Goal: Task Accomplishment & Management: Manage account settings

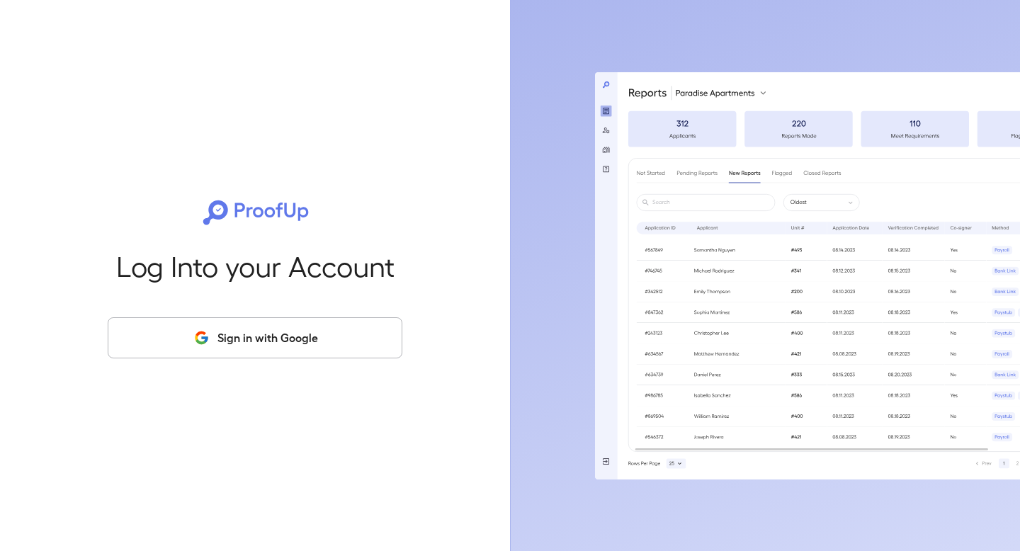
click at [276, 313] on div "Log Into your Account Sign in with Google" at bounding box center [255, 275] width 465 height 551
click at [276, 314] on div "Log Into your Account Sign in with Google" at bounding box center [255, 275] width 465 height 551
click at [274, 339] on button "Sign in with Google" at bounding box center [255, 337] width 295 height 41
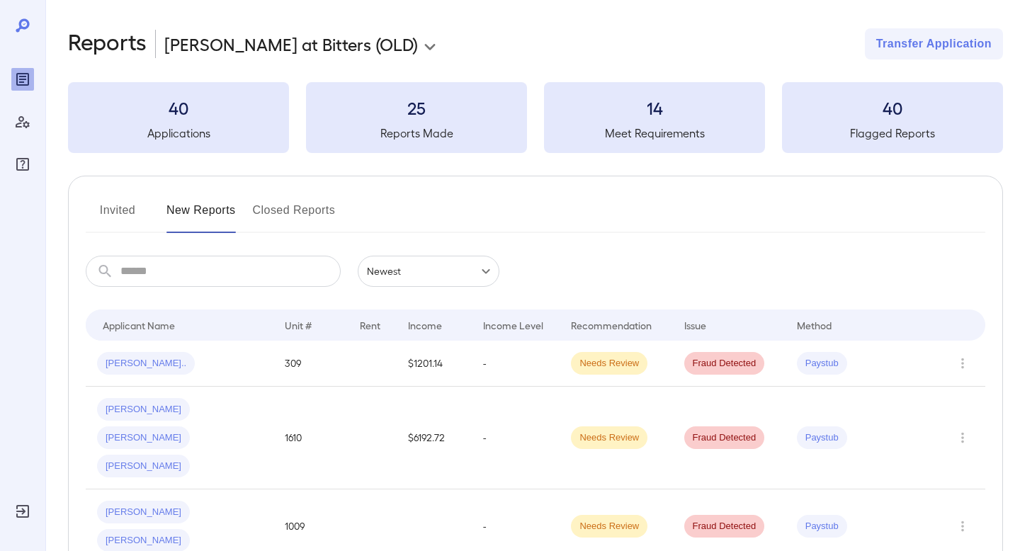
click at [269, 47] on body "**********" at bounding box center [510, 275] width 1020 height 551
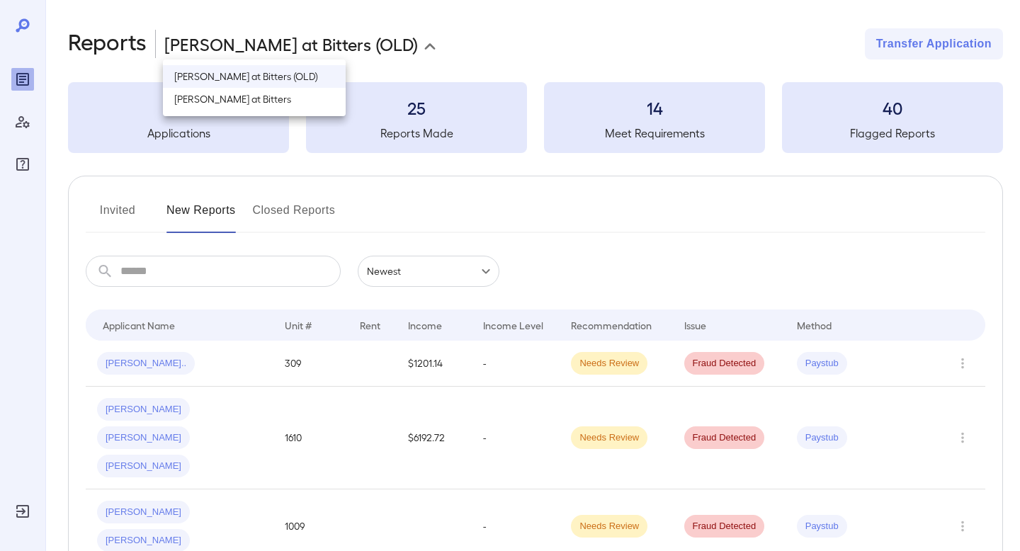
click at [264, 97] on li "[PERSON_NAME] at Bitters" at bounding box center [254, 99] width 183 height 23
type input "**********"
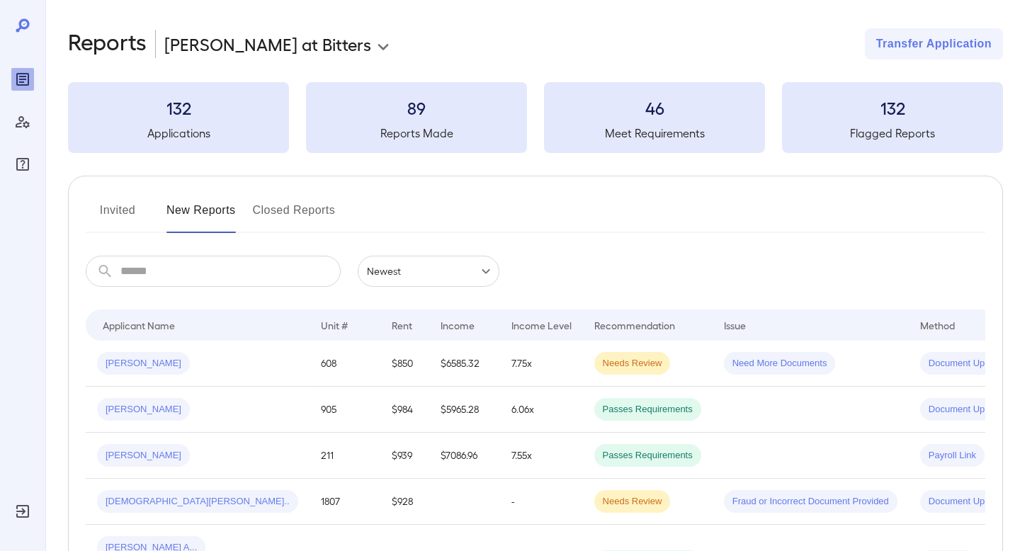
click at [127, 221] on button "Invited" at bounding box center [118, 216] width 64 height 34
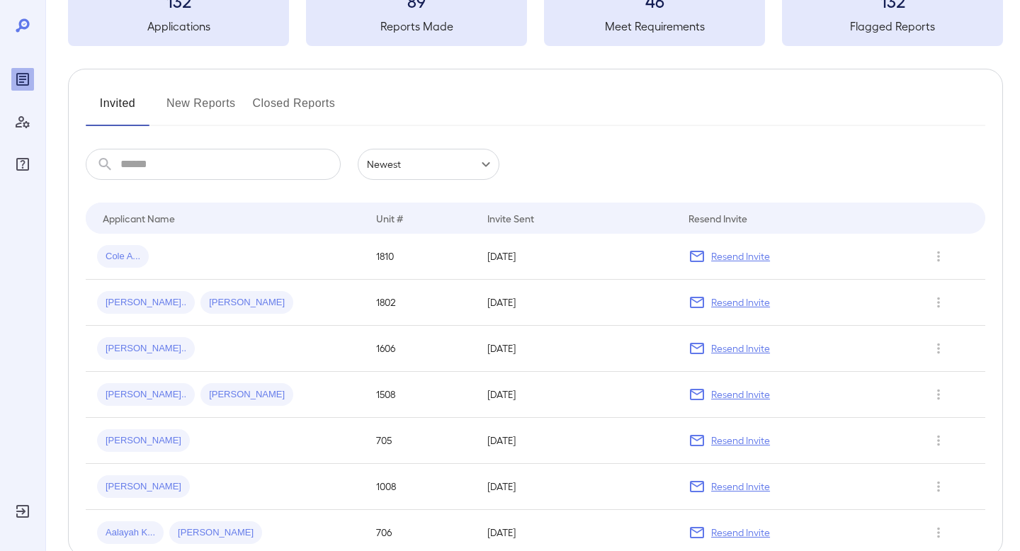
scroll to position [109, 0]
click at [213, 297] on span "[PERSON_NAME]" at bounding box center [246, 300] width 93 height 13
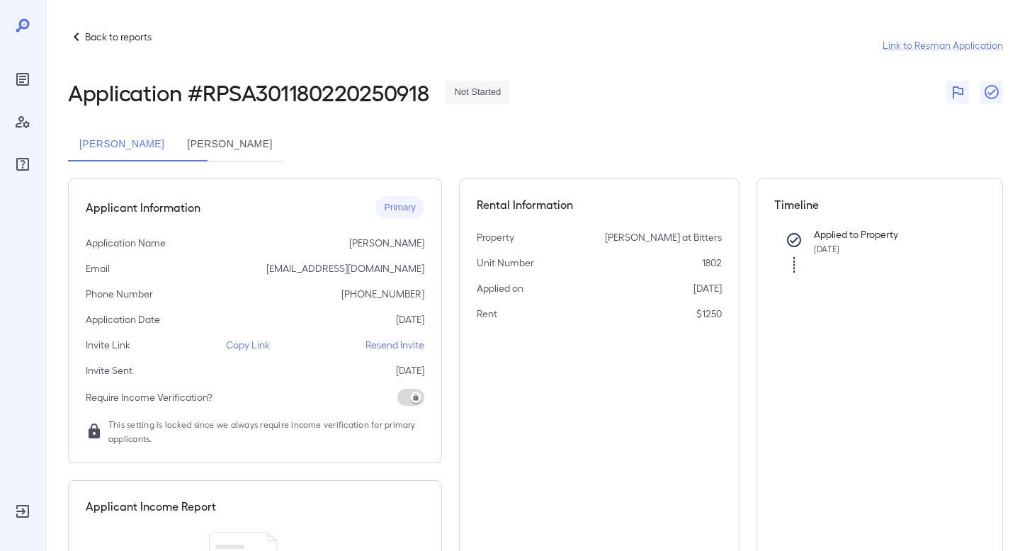
click at [400, 344] on p "Resend Invite" at bounding box center [395, 345] width 59 height 14
click at [283, 142] on button "[PERSON_NAME]" at bounding box center [230, 145] width 108 height 34
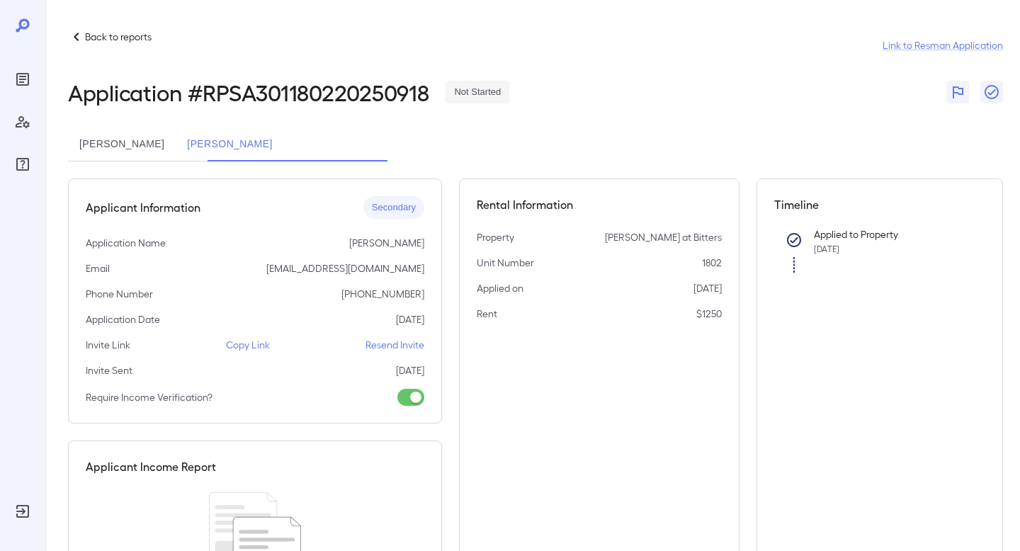
click at [388, 347] on p "Resend Invite" at bounding box center [395, 345] width 59 height 14
